Goal: Transaction & Acquisition: Register for event/course

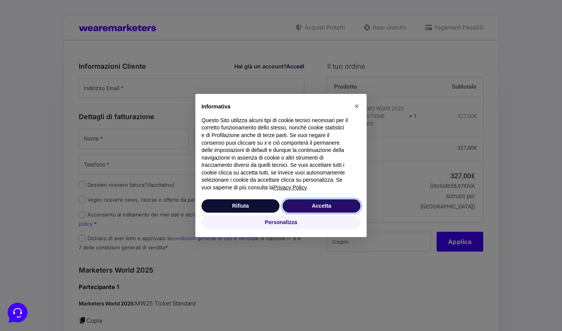
click at [344, 203] on button "Accetta" at bounding box center [321, 206] width 78 height 14
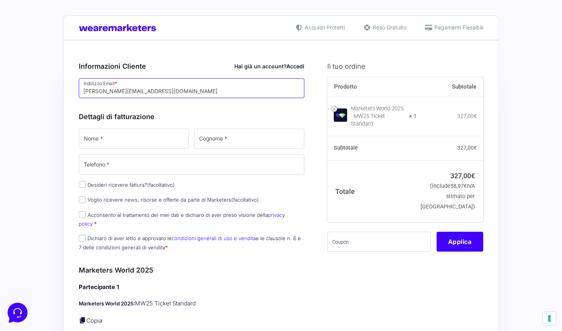
type input "[PERSON_NAME][EMAIL_ADDRESS][DOMAIN_NAME]"
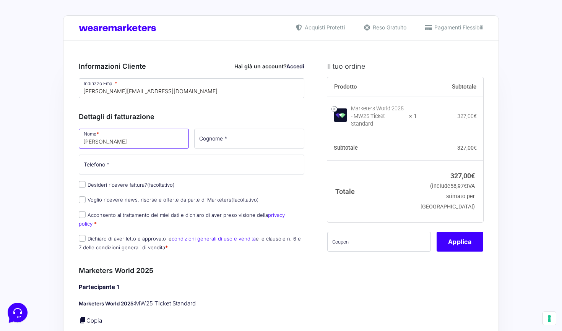
type input "[PERSON_NAME]"
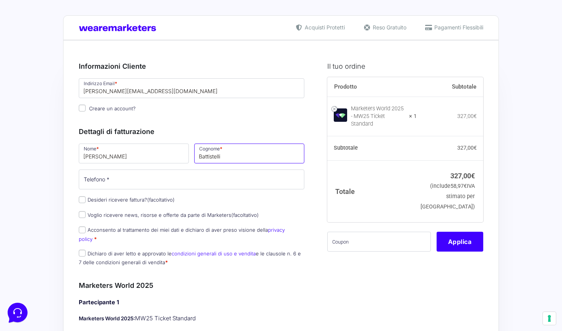
type input "Battistelli"
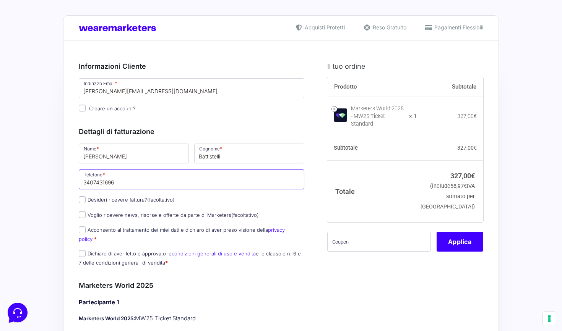
type input "3407431696"
click at [275, 250] on span "Dichiaro di aver letto e approvato le condizioni generali di uso e vendita e le…" at bounding box center [190, 258] width 222 height 16
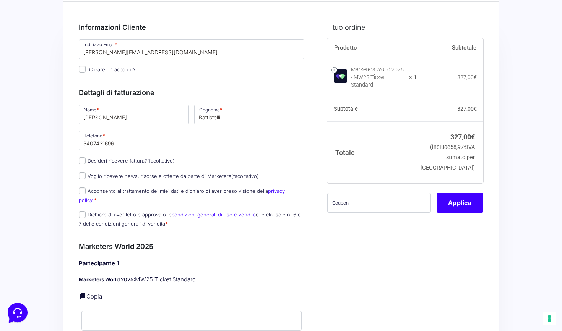
scroll to position [39, 0]
click at [82, 191] on input "Acconsento al trattamento dei miei dati e dichiaro di aver preso visione della …" at bounding box center [82, 191] width 7 height 7
checkbox input "true"
click at [83, 212] on input "Dichiaro di aver letto e approvato le condizioni generali di uso e vendita e le…" at bounding box center [82, 215] width 7 height 7
checkbox input "true"
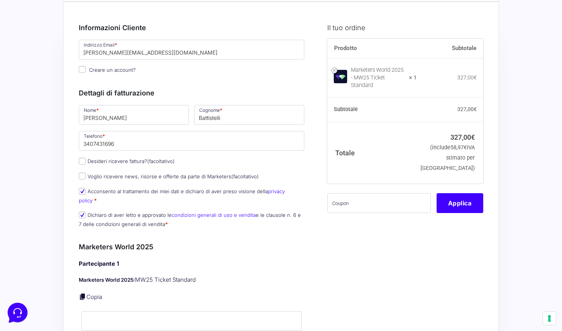
click at [81, 163] on input "Desideri ricevere fattura? (facoltativo)" at bounding box center [82, 161] width 7 height 7
checkbox input "true"
select select "IT"
type input "0000000"
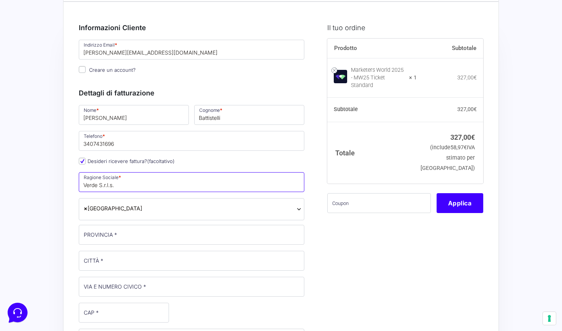
type input "Verde S.r.l.s."
type input "[GEOGRAPHIC_DATA]"
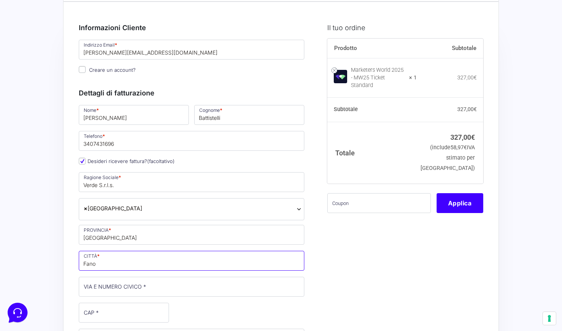
type input "Fano"
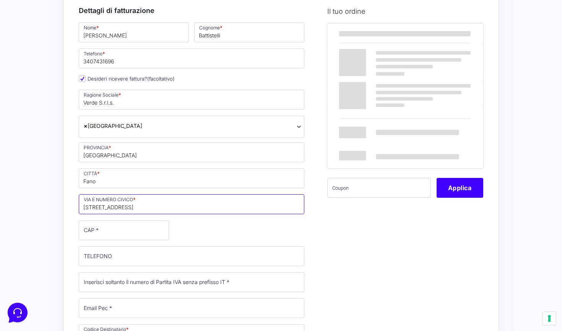
scroll to position [122, 0]
type input "[STREET_ADDRESS]"
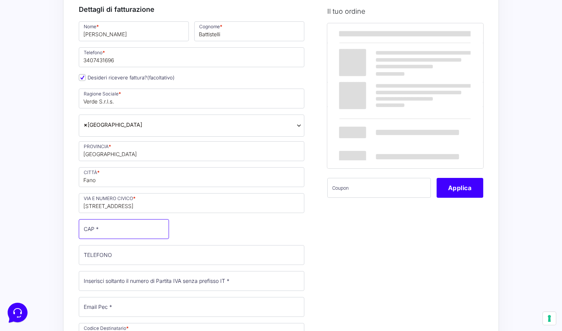
click at [122, 228] on input "CAP *" at bounding box center [124, 229] width 90 height 20
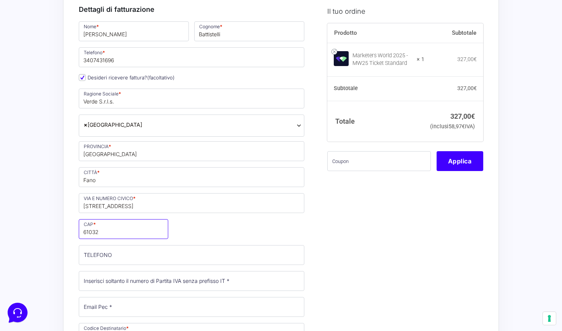
type input "61032"
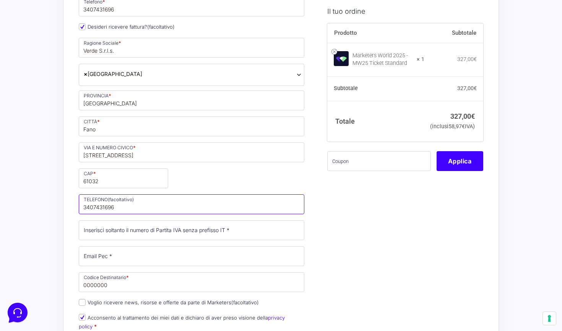
scroll to position [178, 0]
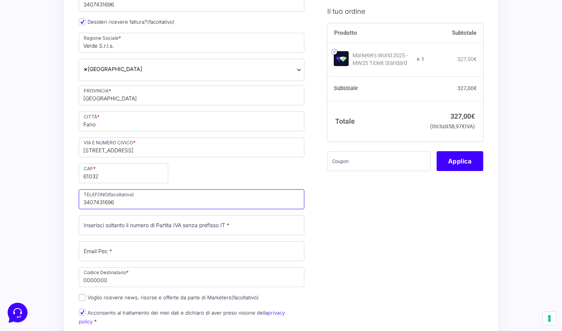
type input "3407431696"
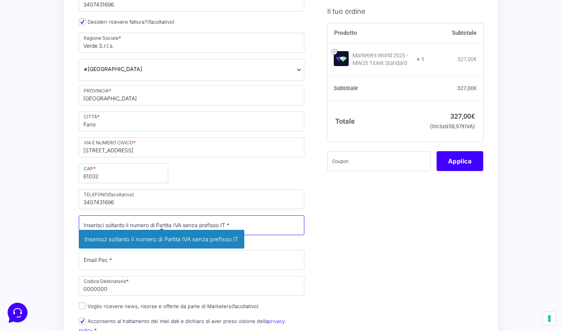
paste input "02827850419"
type input "02827850419"
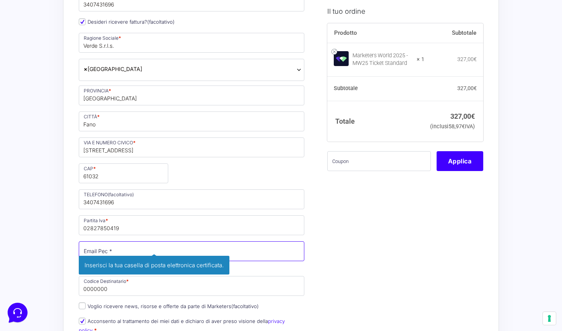
paste input "[EMAIL_ADDRESS][DOMAIN_NAME]"
type input "[EMAIL_ADDRESS][DOMAIN_NAME]"
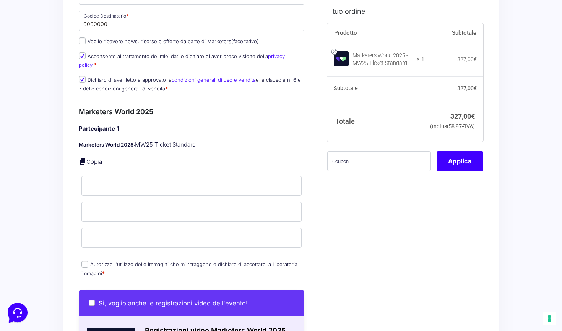
scroll to position [436, 0]
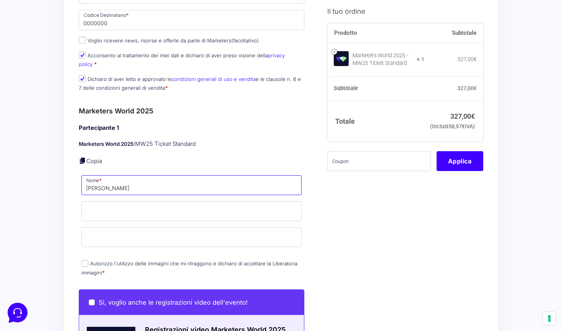
type input "[PERSON_NAME]"
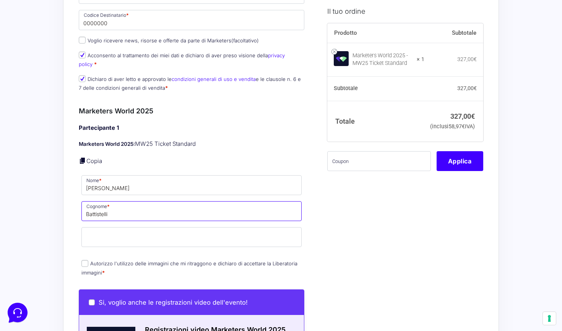
type input "Battistelli"
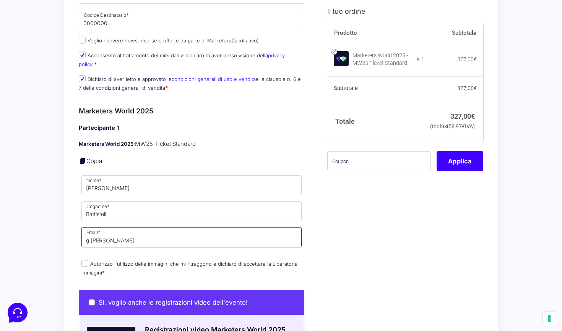
type input "[PERSON_NAME]"
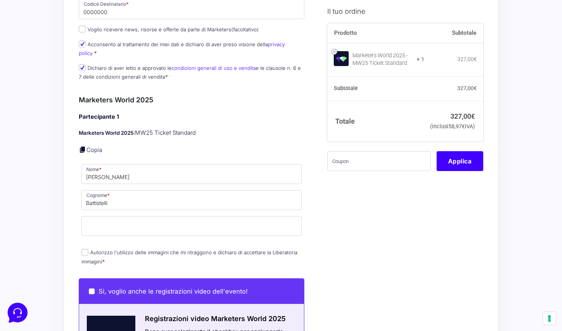
scroll to position [450, 0]
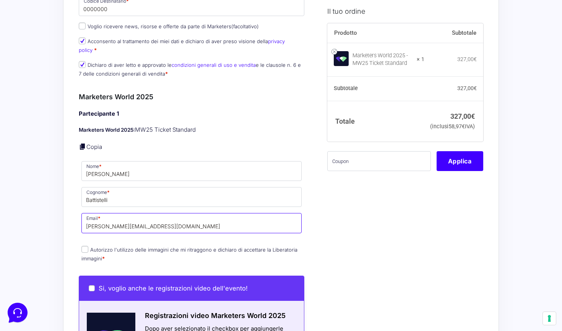
type input "[PERSON_NAME][EMAIL_ADDRESS][DOMAIN_NAME]"
click at [86, 246] on input "Autorizzo l'utilizzo delle immagini che mi ritraggono e dichiaro di accettare l…" at bounding box center [84, 249] width 7 height 7
checkbox input "true"
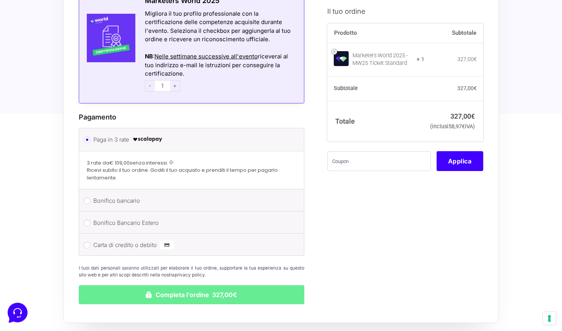
scroll to position [892, 0]
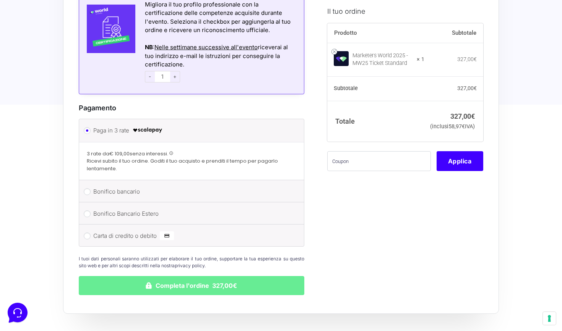
click at [86, 233] on input "Carta di credito o debito" at bounding box center [87, 236] width 7 height 7
radio input "true"
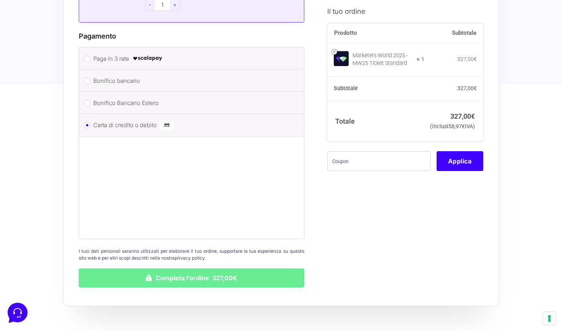
scroll to position [972, 0]
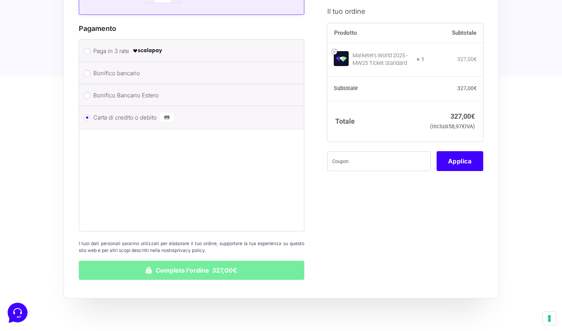
click at [209, 261] on button "Completa l'ordine 327,00€" at bounding box center [191, 270] width 225 height 19
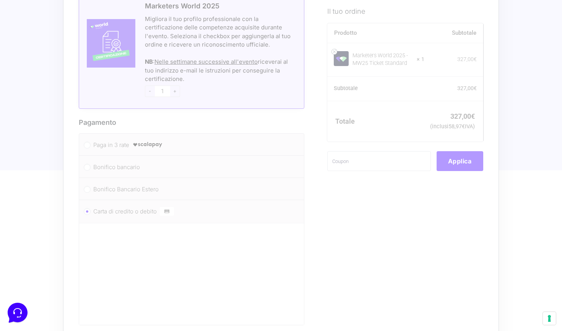
scroll to position [880, 0]
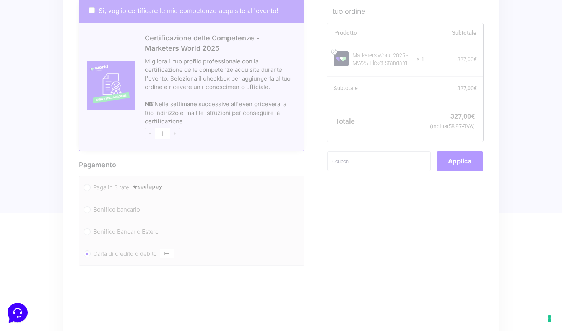
scroll to position [672, 0]
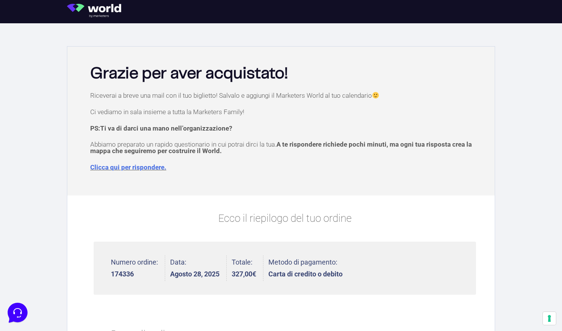
click at [111, 7] on img at bounding box center [97, 11] width 60 height 14
